Goal: Task Accomplishment & Management: Manage account settings

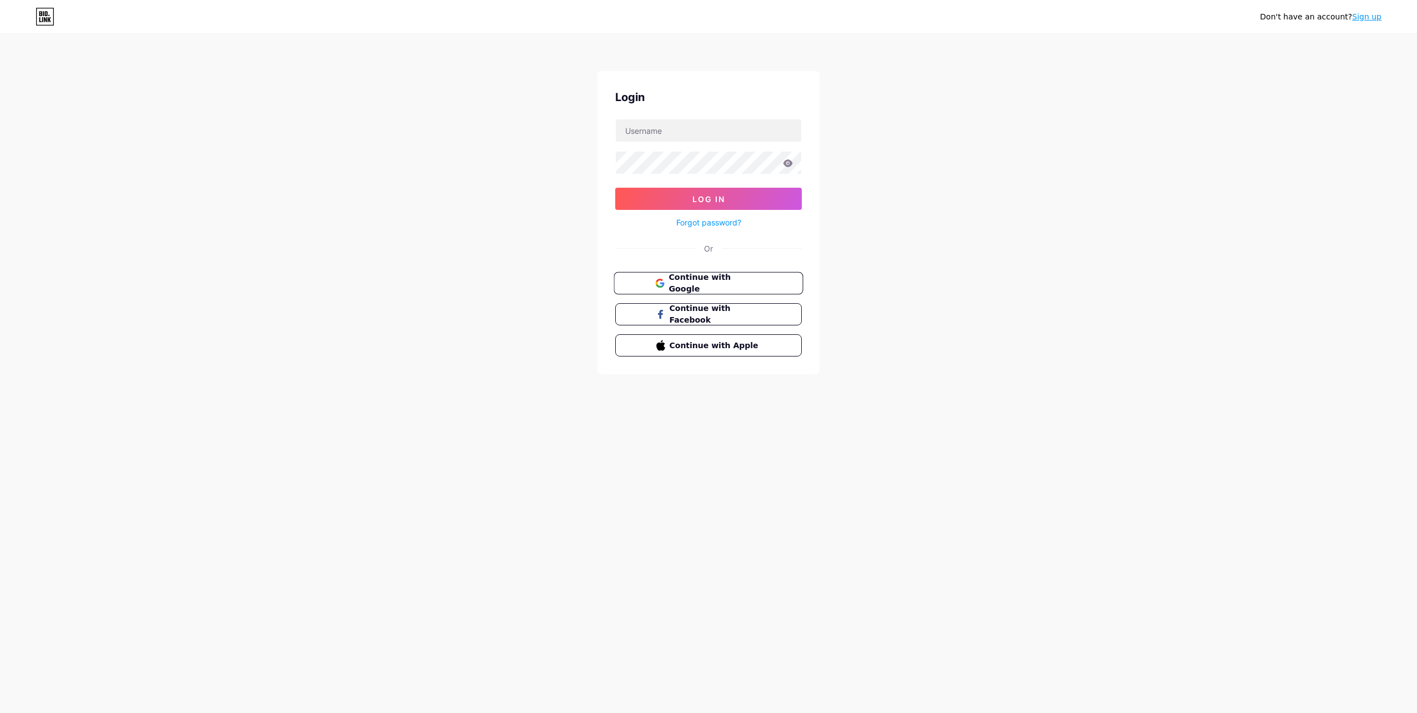
click at [723, 283] on span "Continue with Google" at bounding box center [715, 284] width 93 height 24
click at [695, 133] on input "text" at bounding box center [708, 130] width 185 height 22
click at [566, 235] on div "Don't have an account? Sign up Login Log In Forgot password? Or There is alread…" at bounding box center [708, 219] width 1417 height 439
click at [696, 309] on span "Continue with Google" at bounding box center [715, 312] width 93 height 24
click at [727, 132] on input "text" at bounding box center [708, 130] width 185 height 22
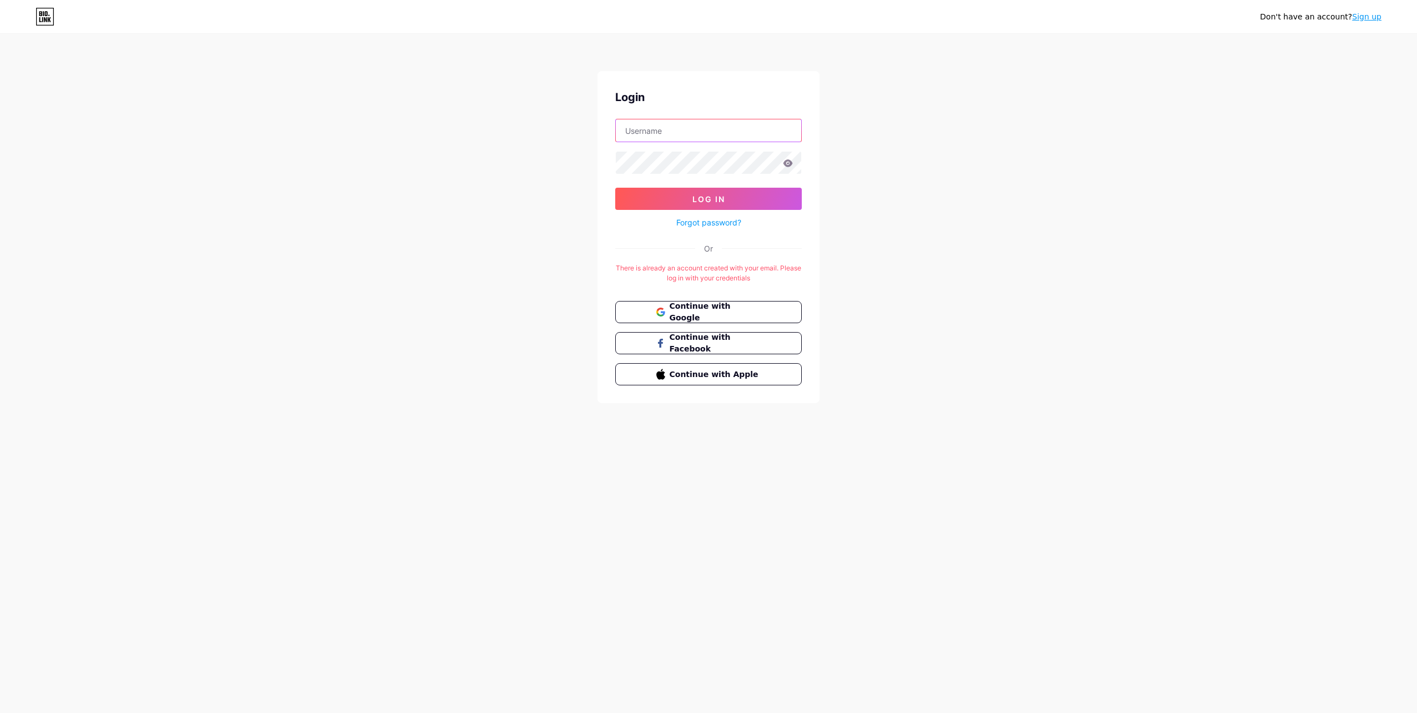
click at [721, 129] on input "text" at bounding box center [708, 130] width 185 height 22
click at [578, 133] on div "Don't have an account? Sign up Login Log In Forgot password? Or There is alread…" at bounding box center [708, 219] width 1417 height 439
click at [735, 126] on input "text" at bounding box center [708, 130] width 185 height 22
type input "[EMAIL_ADDRESS][DOMAIN_NAME]"
click at [615, 188] on button "Log In" at bounding box center [708, 199] width 187 height 22
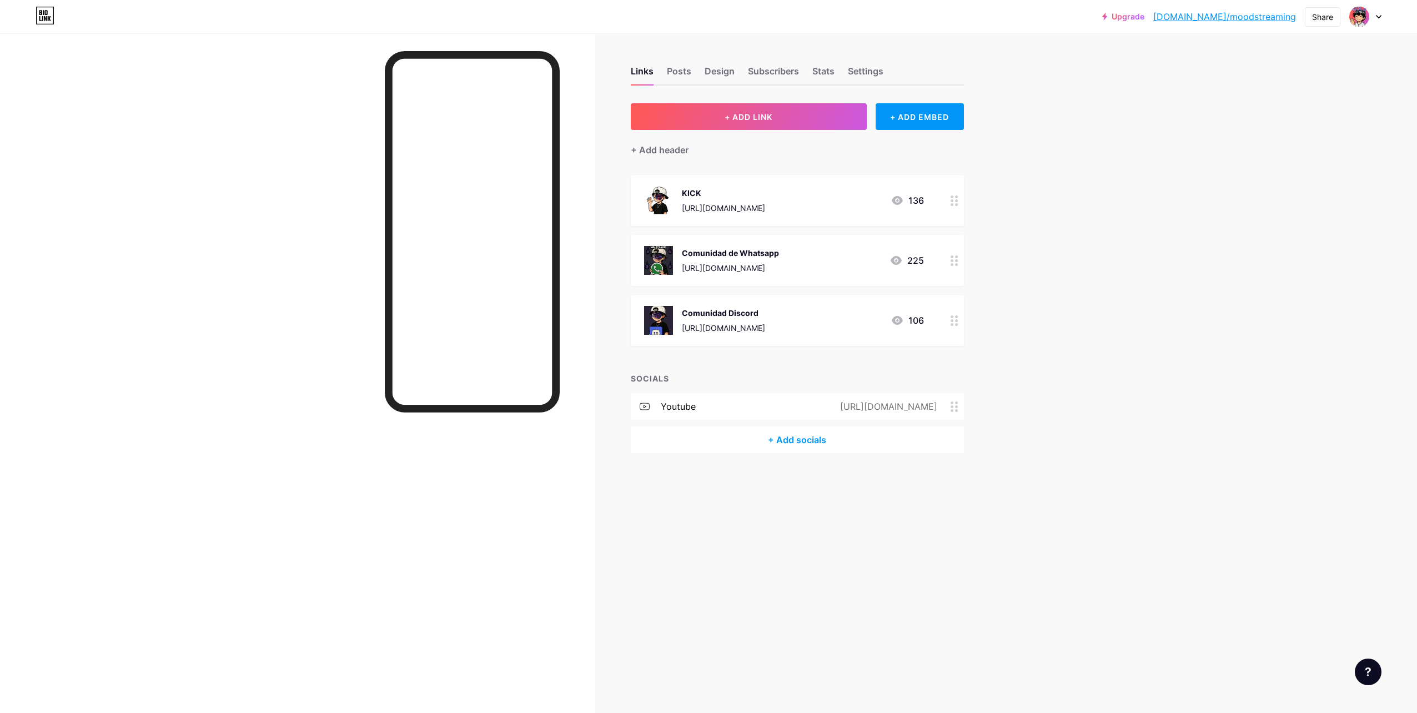
click at [920, 320] on div "106" at bounding box center [907, 320] width 33 height 13
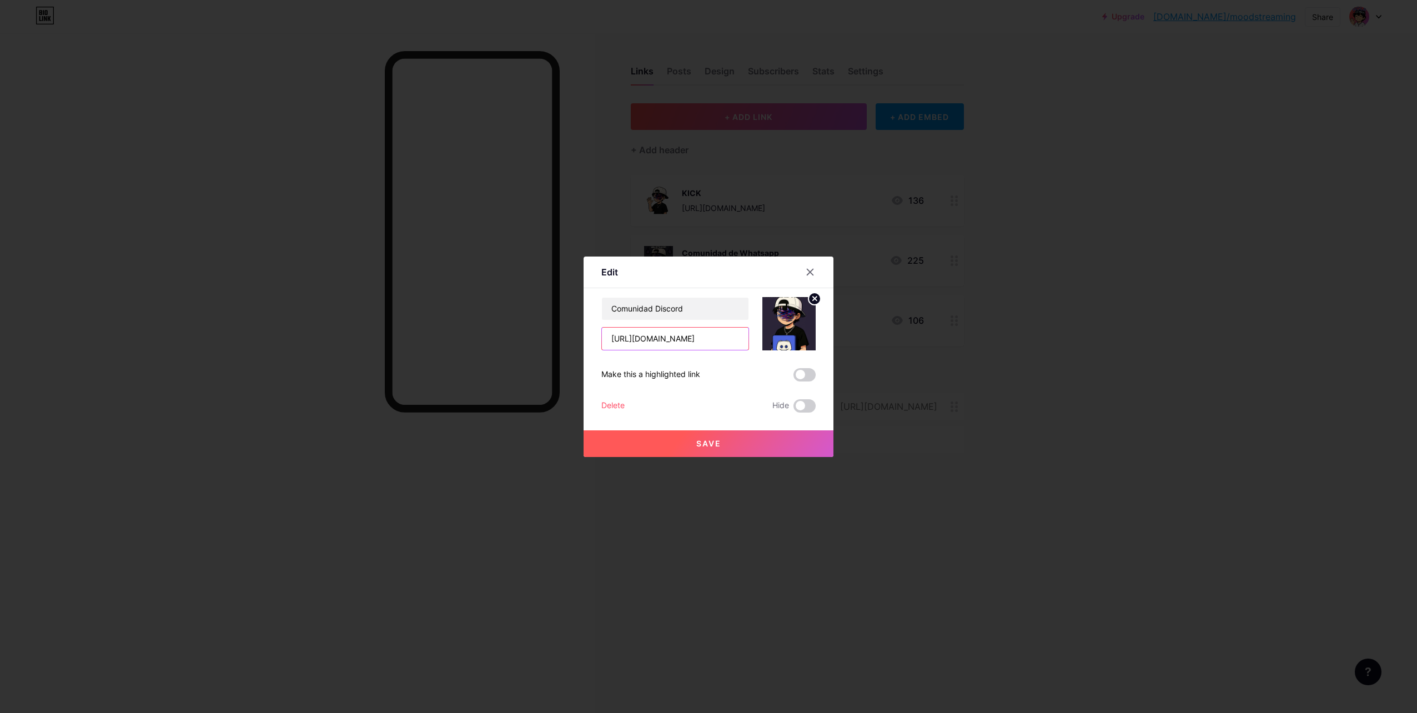
click at [729, 344] on input "[URL][DOMAIN_NAME]" at bounding box center [675, 339] width 147 height 22
paste input "YN6dMub23z"
type input "[URL][DOMAIN_NAME]"
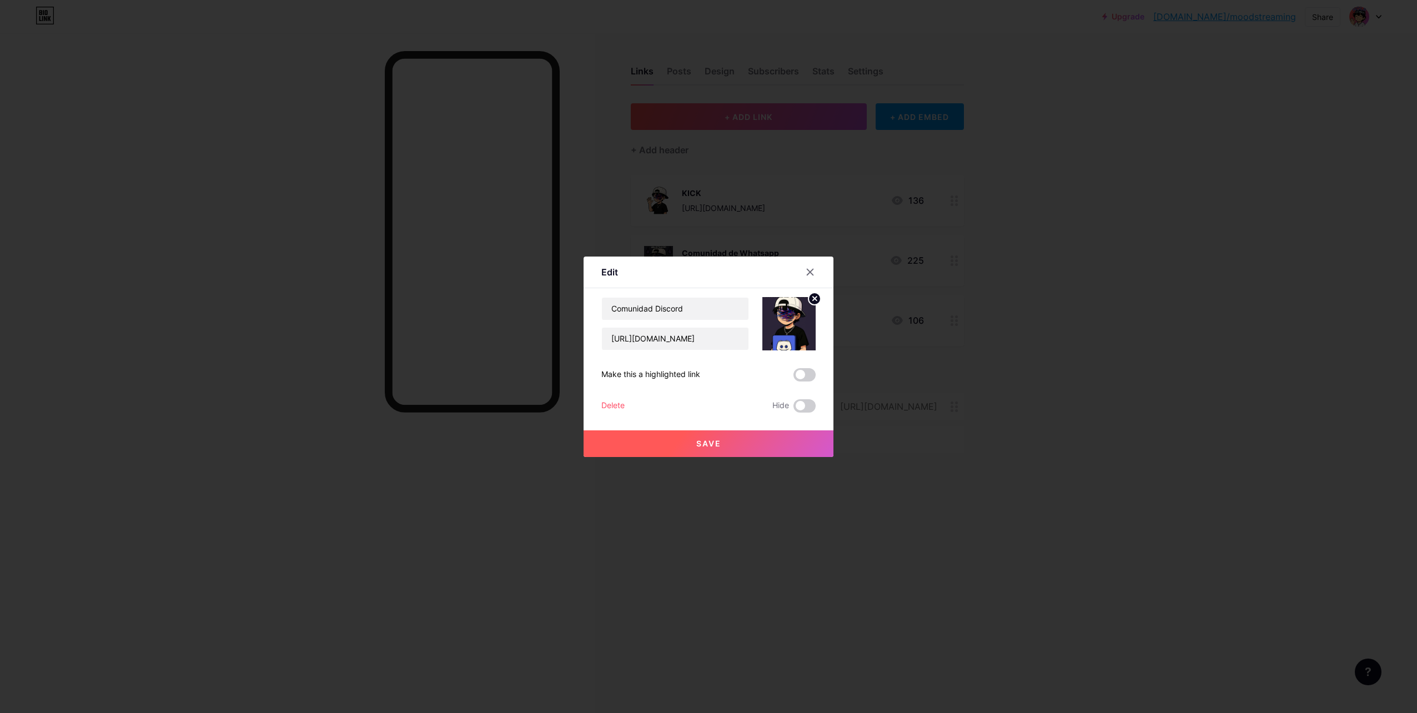
click at [748, 445] on button "Save" at bounding box center [709, 443] width 250 height 27
